Goal: Navigation & Orientation: Find specific page/section

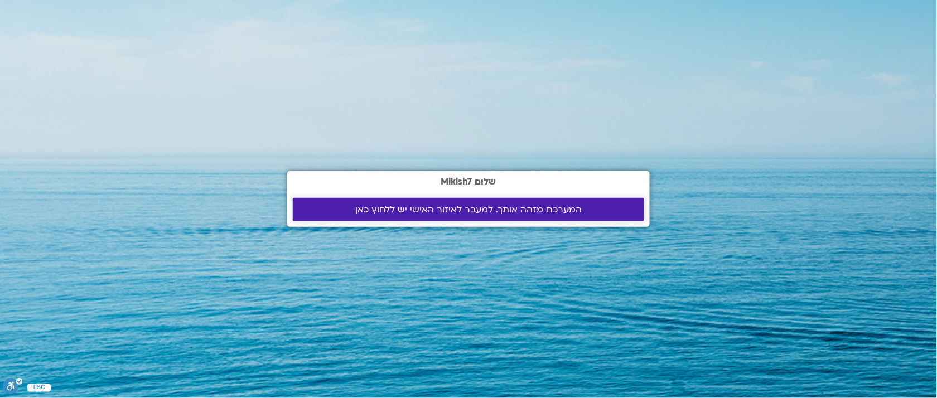
click at [528, 217] on link "המערכת מזהה אותך. למעבר לאיזור האישי יש ללחוץ כאן" at bounding box center [468, 209] width 351 height 23
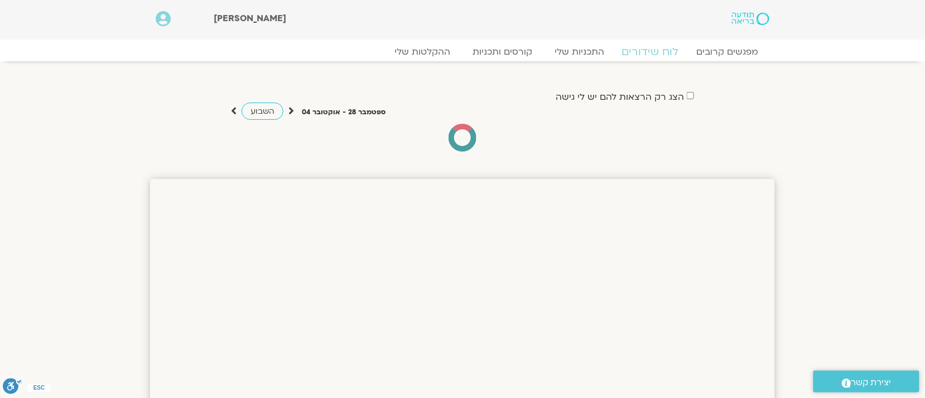
click at [637, 49] on link "לוח שידורים" at bounding box center [650, 51] width 84 height 13
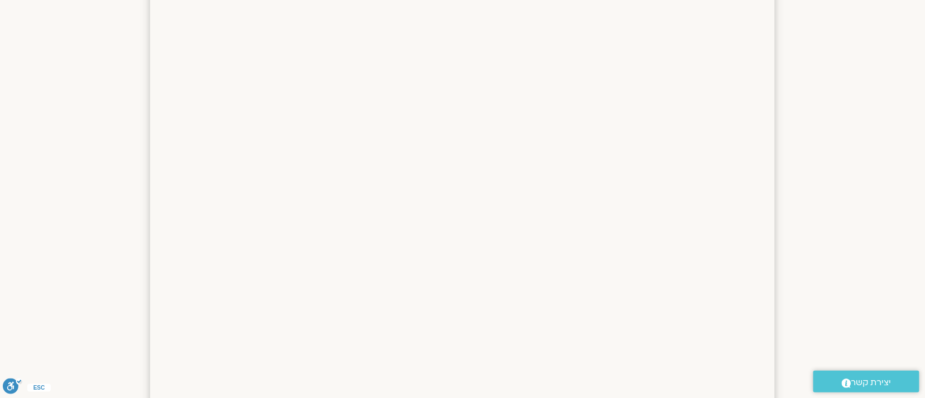
scroll to position [693, 0]
